Goal: Task Accomplishment & Management: Use online tool/utility

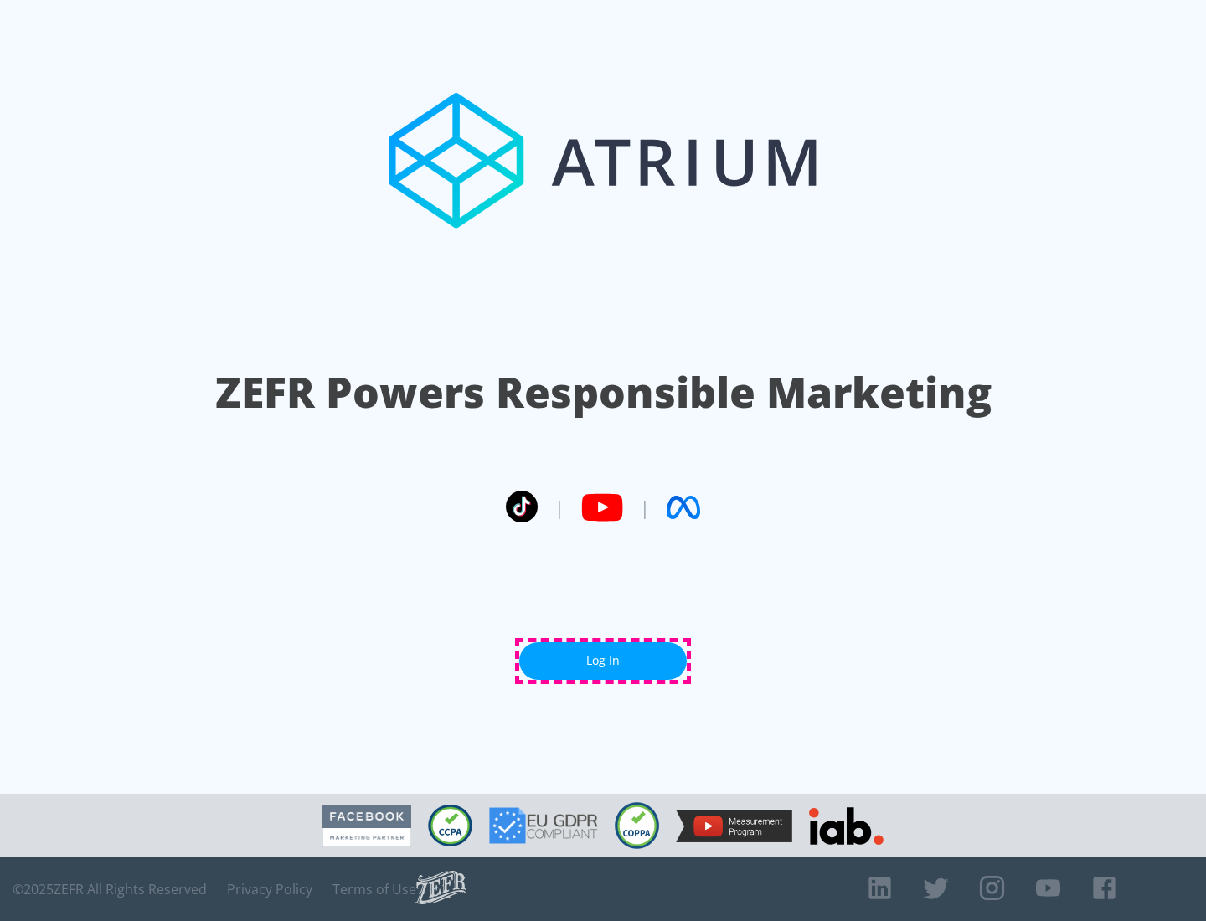
click at [603, 661] on link "Log In" at bounding box center [602, 661] width 167 height 38
